Goal: Navigation & Orientation: Find specific page/section

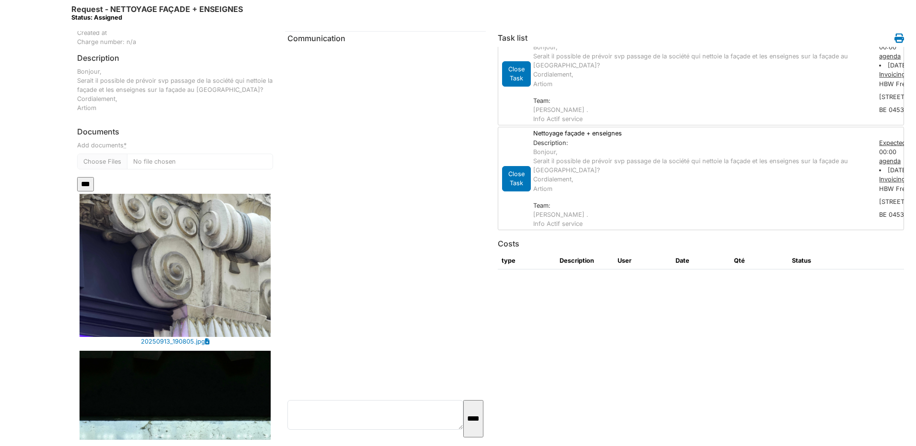
scroll to position [192, 0]
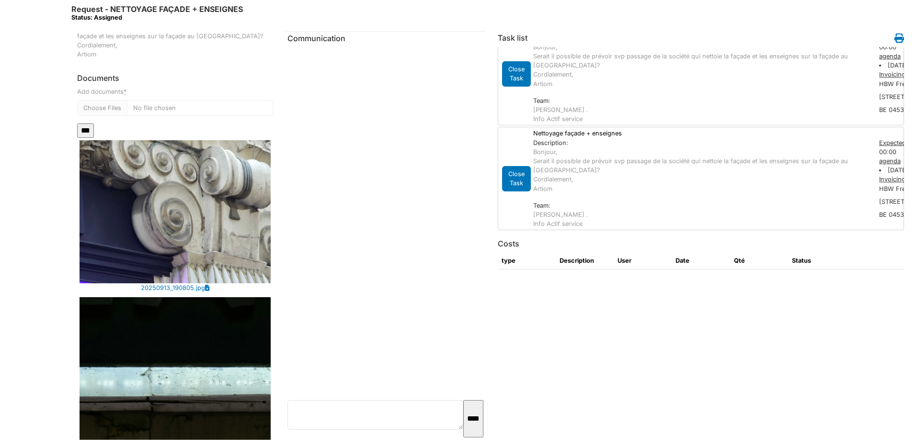
click at [196, 233] on img at bounding box center [174, 211] width 191 height 143
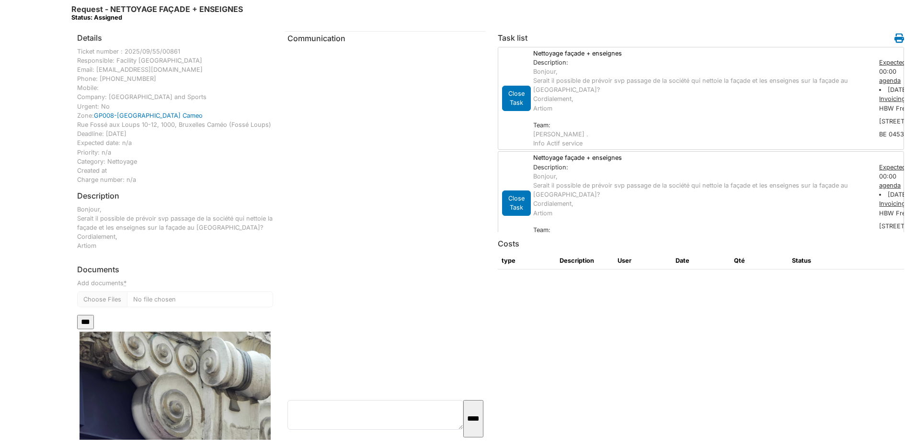
scroll to position [431, 0]
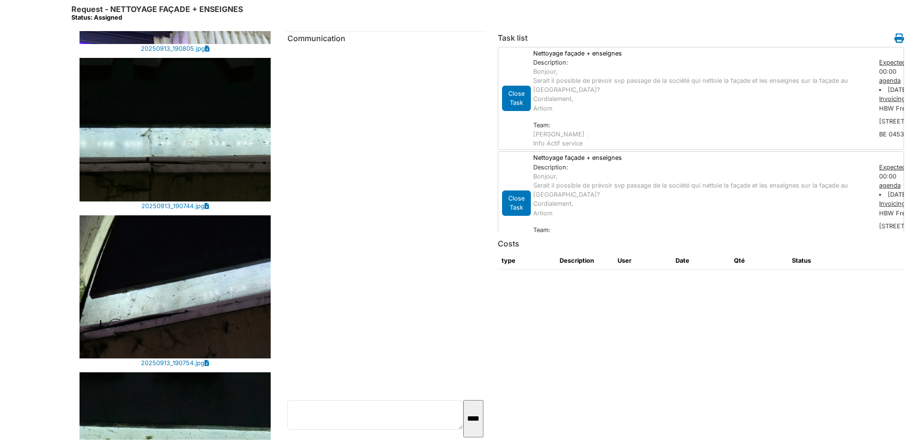
click at [180, 132] on img at bounding box center [174, 129] width 191 height 143
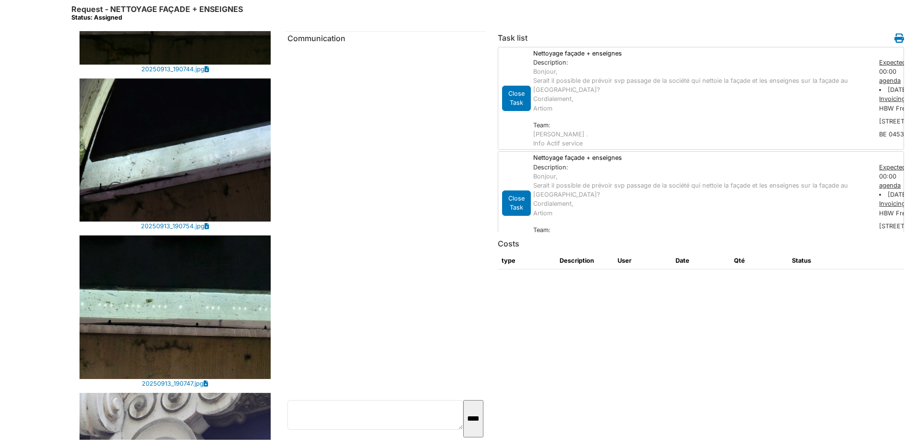
scroll to position [469, 0]
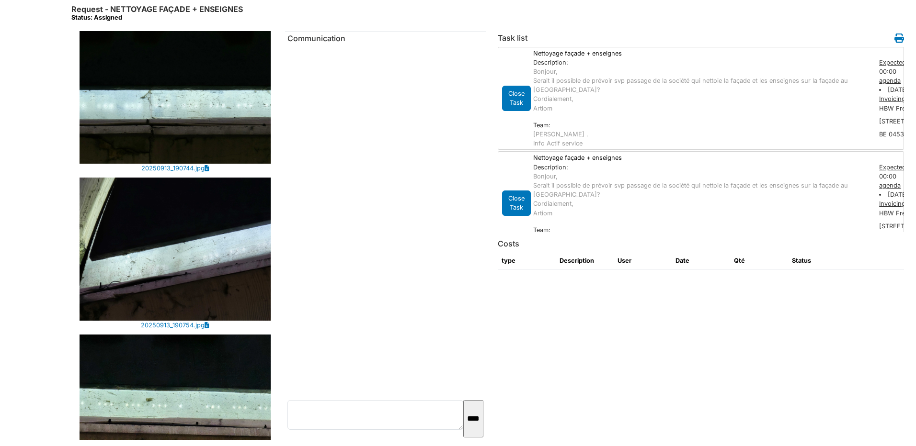
click at [185, 361] on img at bounding box center [174, 406] width 191 height 143
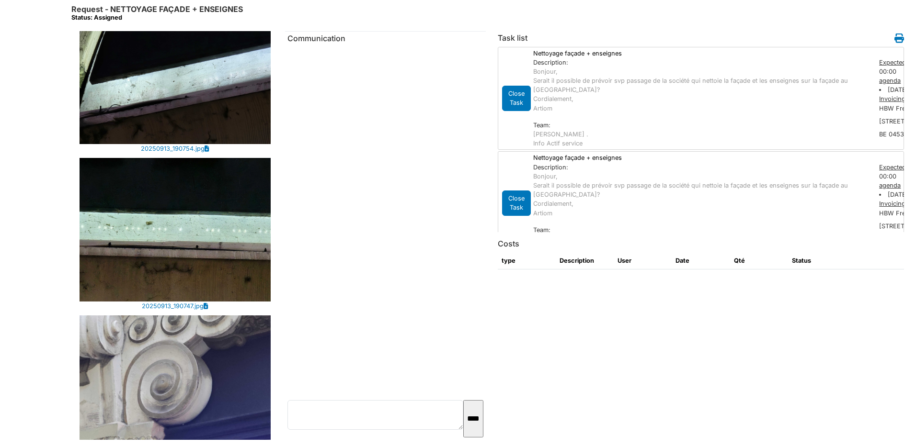
scroll to position [660, 0]
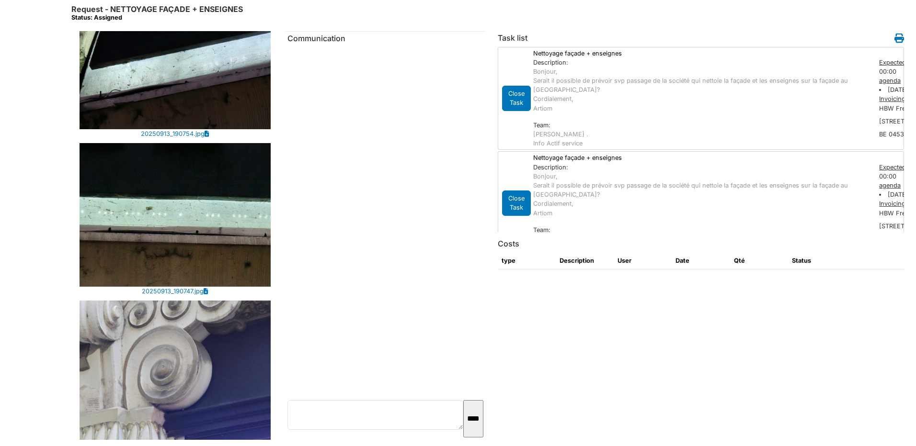
click at [212, 347] on img at bounding box center [174, 372] width 191 height 143
